Goal: Find specific page/section: Find specific page/section

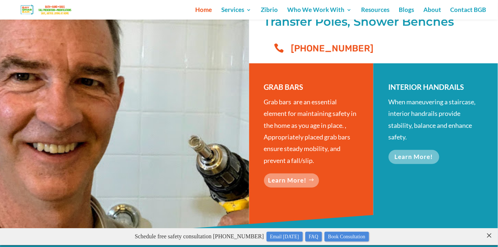
click at [300, 180] on link "Learn More!" at bounding box center [291, 180] width 55 height 14
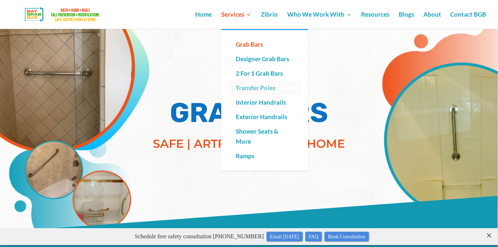
click at [253, 88] on link "Transfer Poles" at bounding box center [265, 88] width 72 height 14
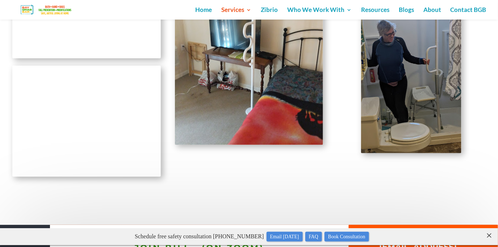
scroll to position [866, 0]
